Goal: Understand process/instructions: Learn how to perform a task or action

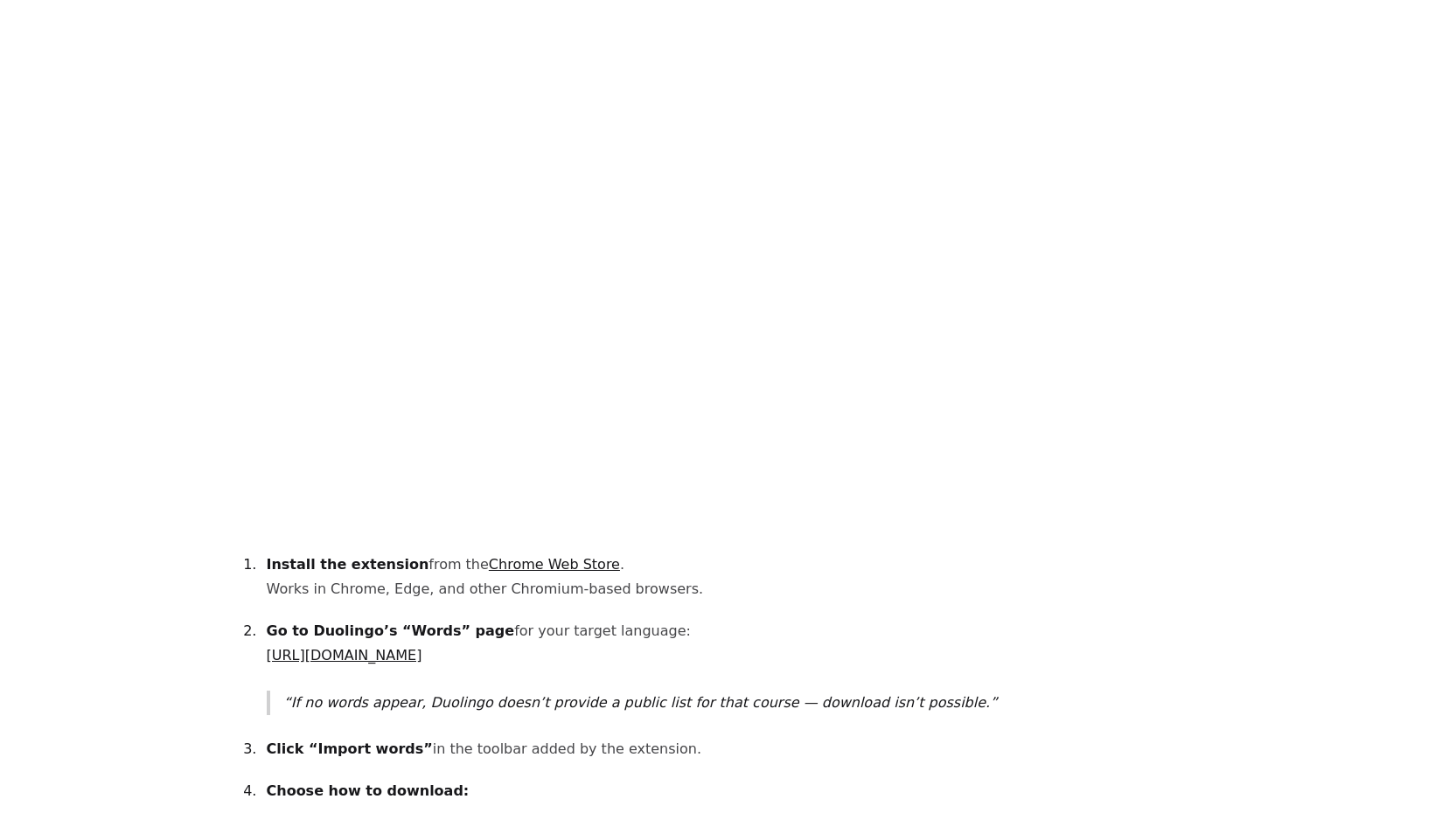
scroll to position [1177, 0]
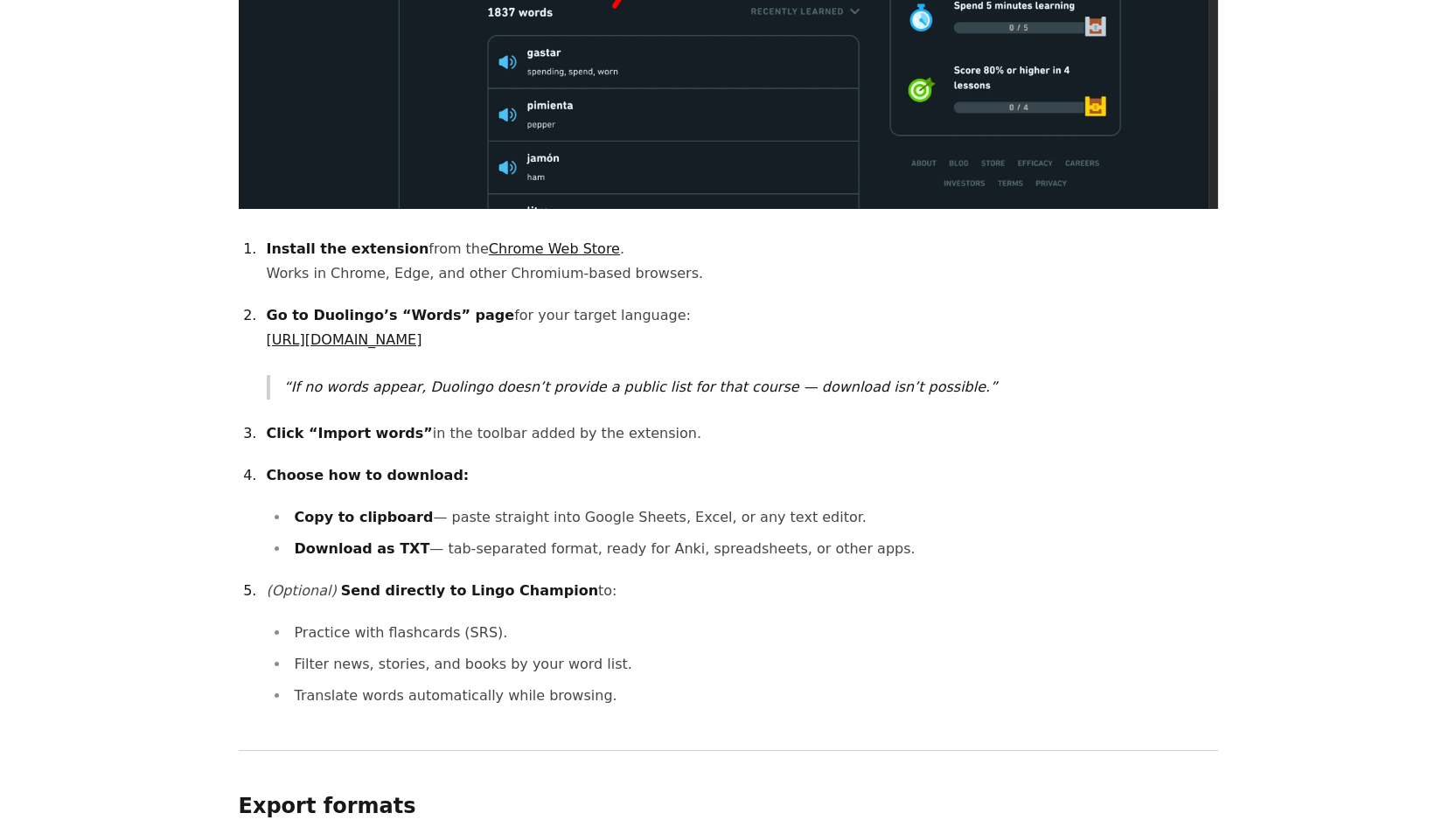
click at [530, 241] on link "Chrome Web Store" at bounding box center [555, 249] width 131 height 16
click at [418, 331] on link "[URL][DOMAIN_NAME]" at bounding box center [344, 339] width 156 height 16
click at [422, 331] on link "[URL][DOMAIN_NAME]" at bounding box center [344, 339] width 156 height 16
click at [424, 421] on p "Click “Import words” in the toolbar added by the extension." at bounding box center [742, 433] width 952 height 25
drag, startPoint x: 424, startPoint y: 415, endPoint x: 532, endPoint y: 410, distance: 108.1
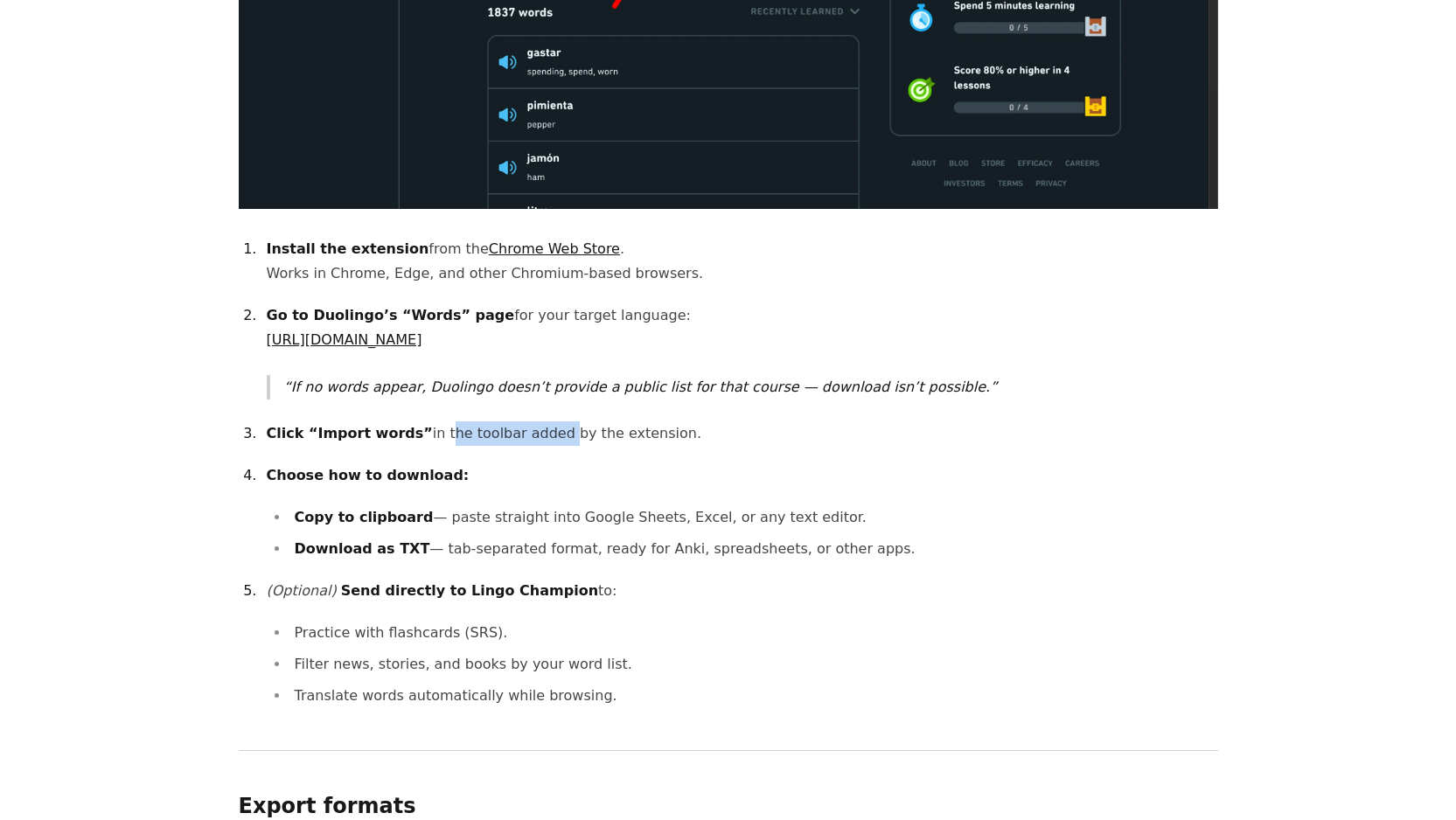
click at [532, 421] on p "Click “Import words” in the toolbar added by the extension." at bounding box center [742, 433] width 952 height 25
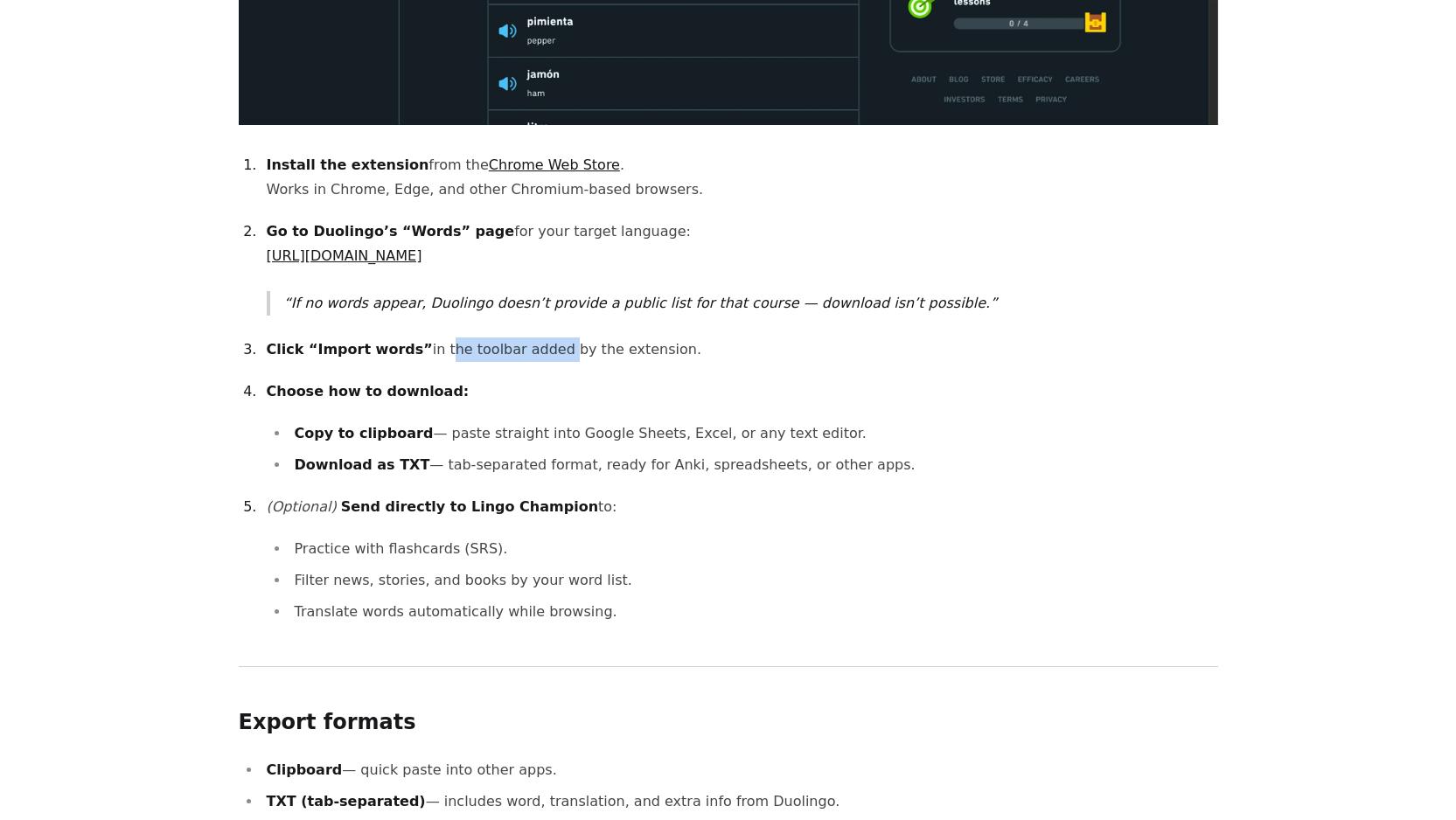
scroll to position [1272, 0]
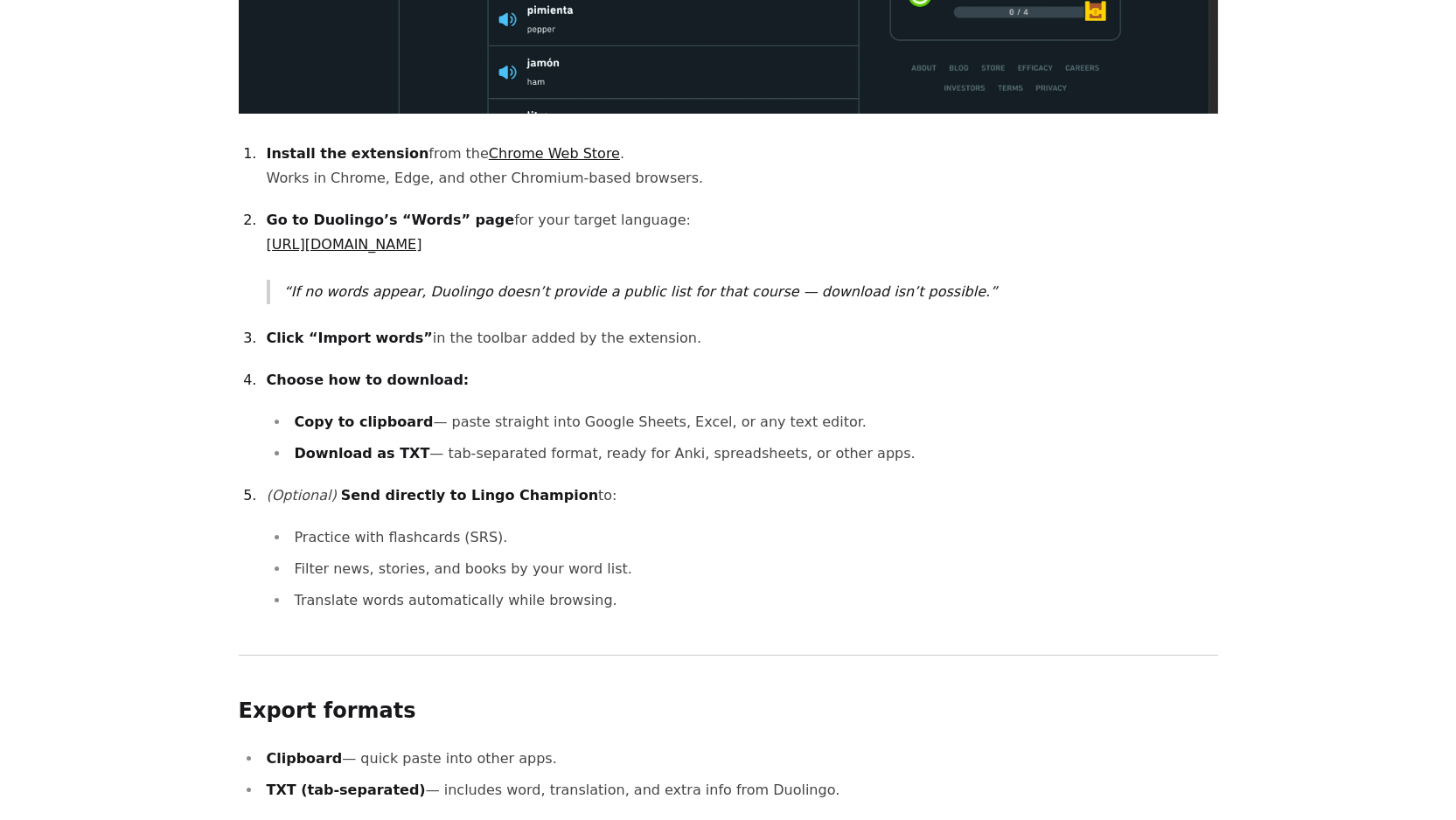
click at [348, 445] on strong "Send directly to Lingo Champion" at bounding box center [470, 495] width 257 height 16
drag, startPoint x: 348, startPoint y: 470, endPoint x: 540, endPoint y: 472, distance: 192.0
click at [540, 445] on strong "Send directly to Lingo Champion" at bounding box center [470, 495] width 257 height 16
click at [287, 445] on ul "Practice with flashcards (SRS). Filter news, stories, and books by your word li…" at bounding box center [742, 569] width 952 height 88
click at [323, 445] on li "Practice with flashcards (SRS)." at bounding box center [754, 537] width 929 height 25
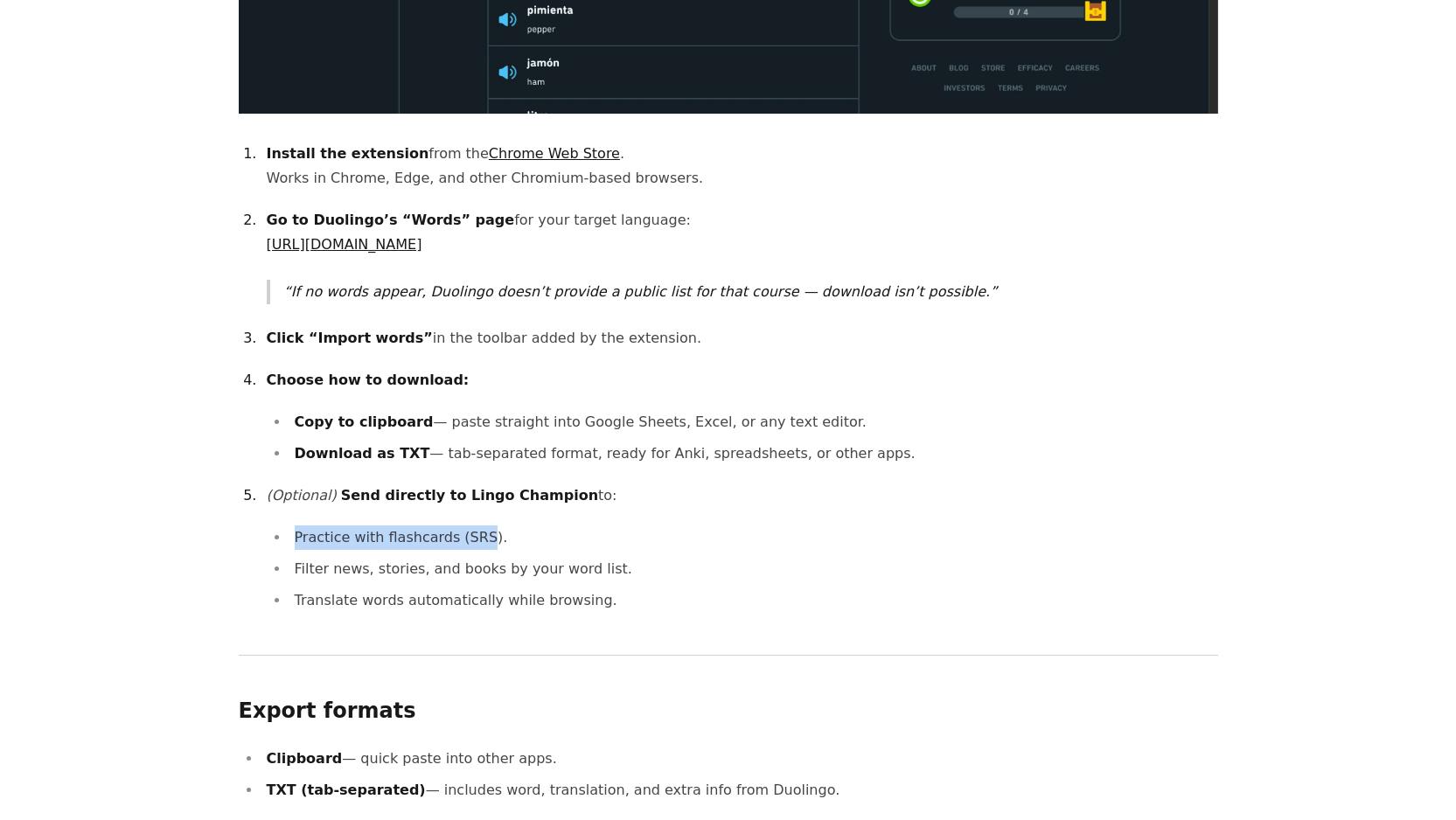
drag, startPoint x: 323, startPoint y: 514, endPoint x: 474, endPoint y: 524, distance: 151.3
click at [474, 445] on li "Practice with flashcards (SRS)." at bounding box center [754, 537] width 929 height 25
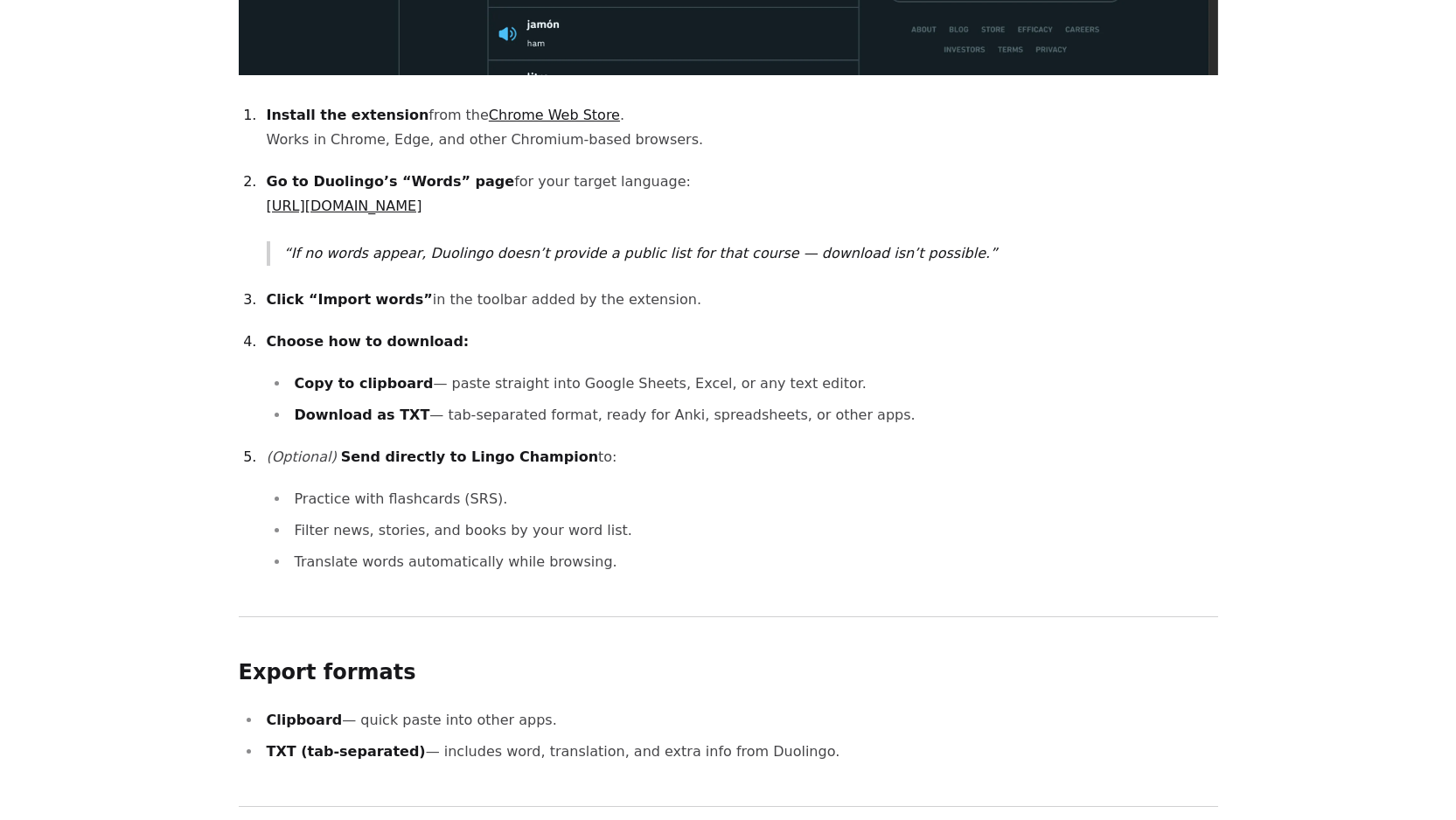
scroll to position [1490, 0]
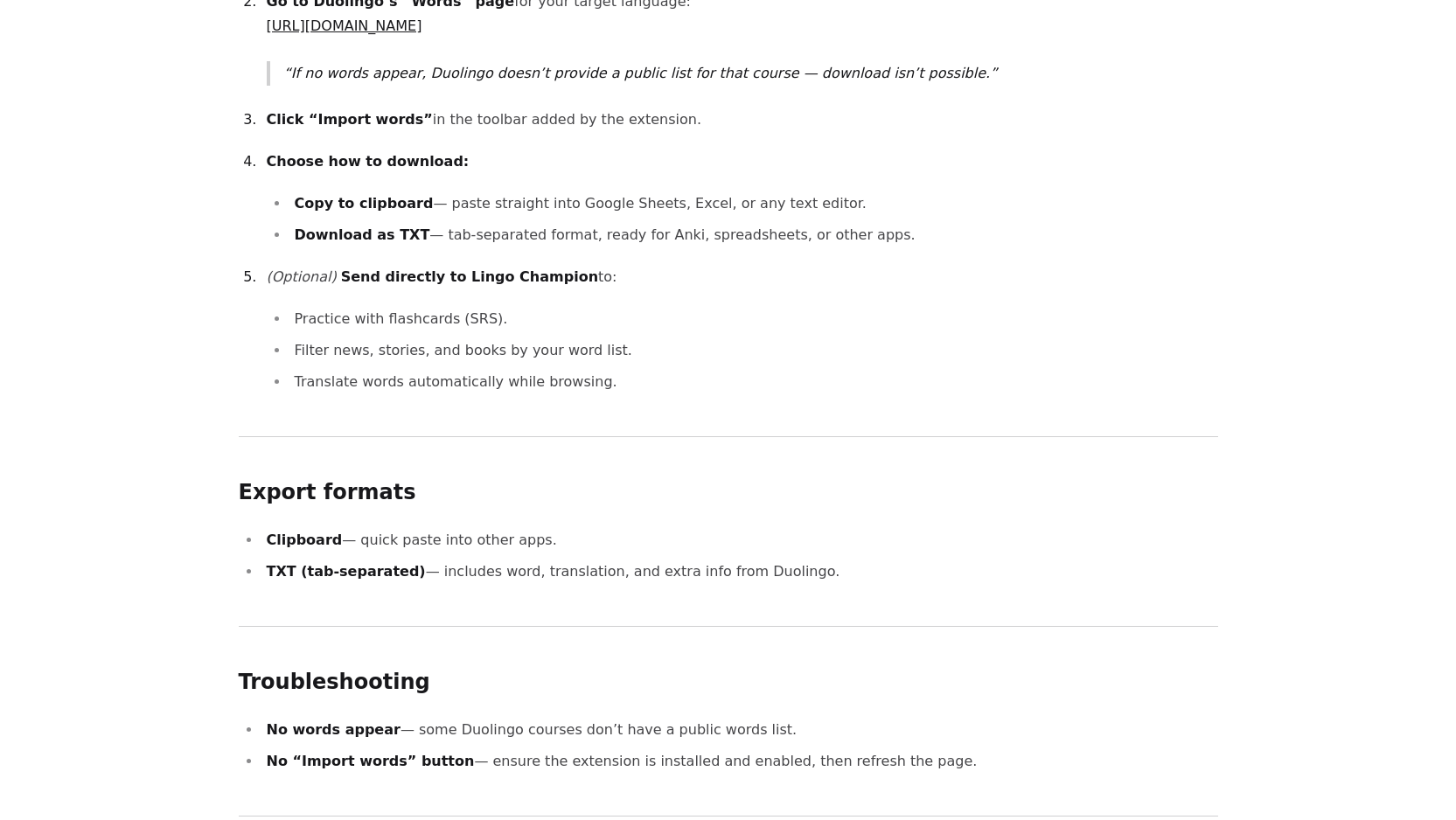
click at [293, 445] on ul "Clipboard — quick paste into other apps. TXT (tab-separated) — includes word, t…" at bounding box center [729, 555] width 980 height 56
